Goal: Obtain resource: Obtain resource

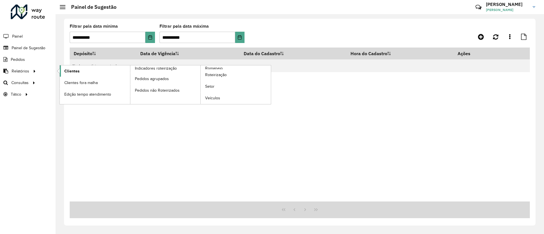
click at [88, 71] on link "Clientes" at bounding box center [95, 70] width 70 height 11
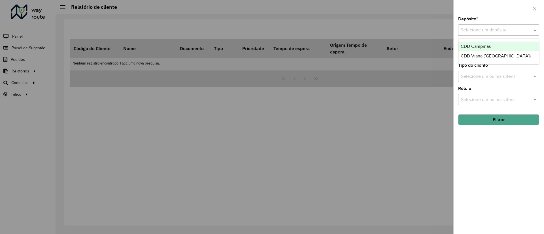
click at [489, 29] on input "text" at bounding box center [493, 30] width 64 height 7
click at [485, 43] on div "CDD Campinas" at bounding box center [498, 47] width 80 height 10
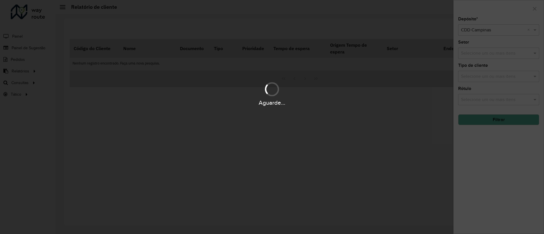
click at [482, 46] on div "Aguarde..." at bounding box center [272, 117] width 544 height 234
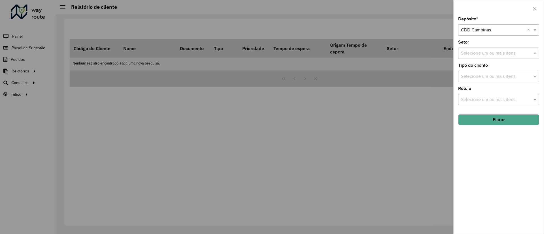
click at [482, 52] on input "text" at bounding box center [495, 53] width 72 height 7
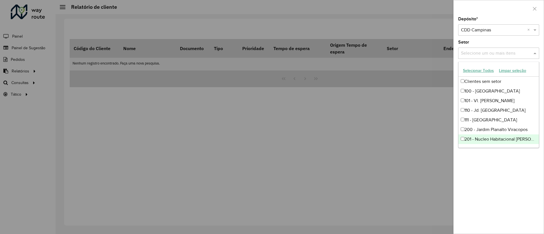
click at [511, 161] on div "Depósito * Selecione um depósito × CDD Campinas × Setor Selecione um ou mais it…" at bounding box center [498, 125] width 90 height 217
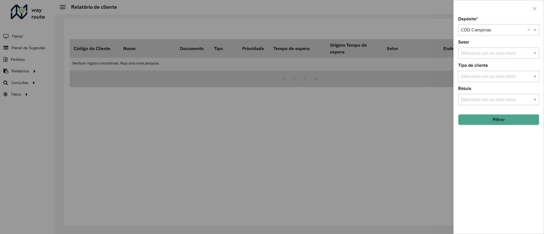
click at [489, 103] on div "Selecione um ou mais itens" at bounding box center [498, 99] width 81 height 11
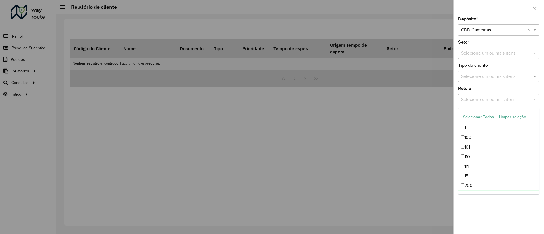
click at [510, 217] on div "Depósito * Selecione um depósito × CDD Campinas × Setor Selecione um ou mais it…" at bounding box center [498, 125] width 90 height 217
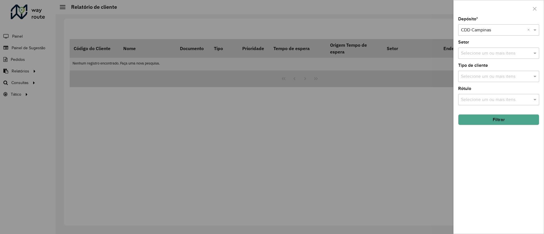
click at [498, 122] on button "Filtrar" at bounding box center [498, 119] width 81 height 11
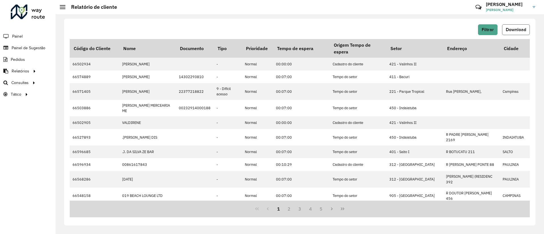
click at [518, 31] on span "Download" at bounding box center [515, 29] width 20 height 5
